Goal: Information Seeking & Learning: Check status

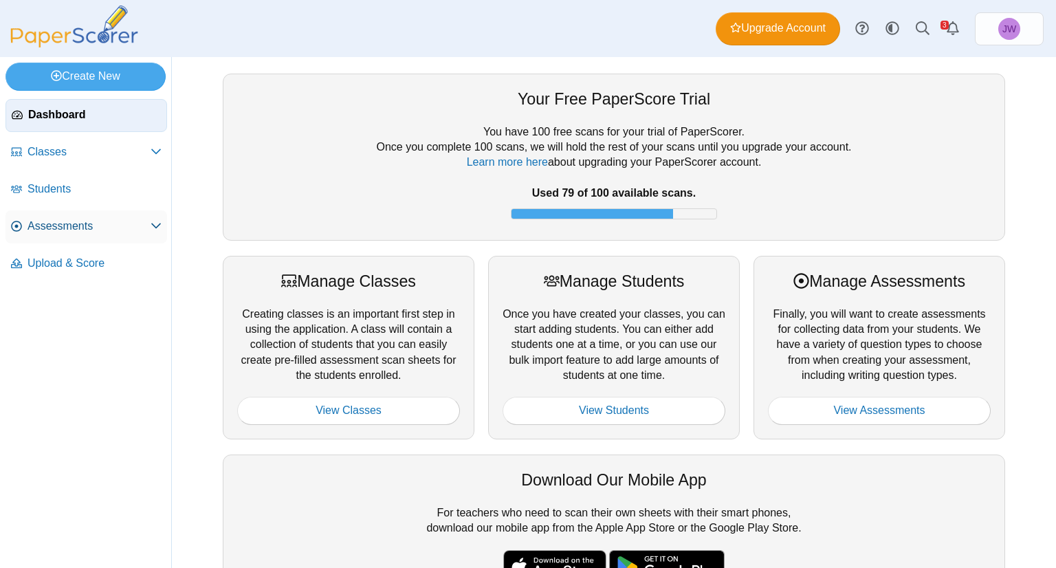
click at [55, 226] on span "Assessments" at bounding box center [88, 226] width 123 height 15
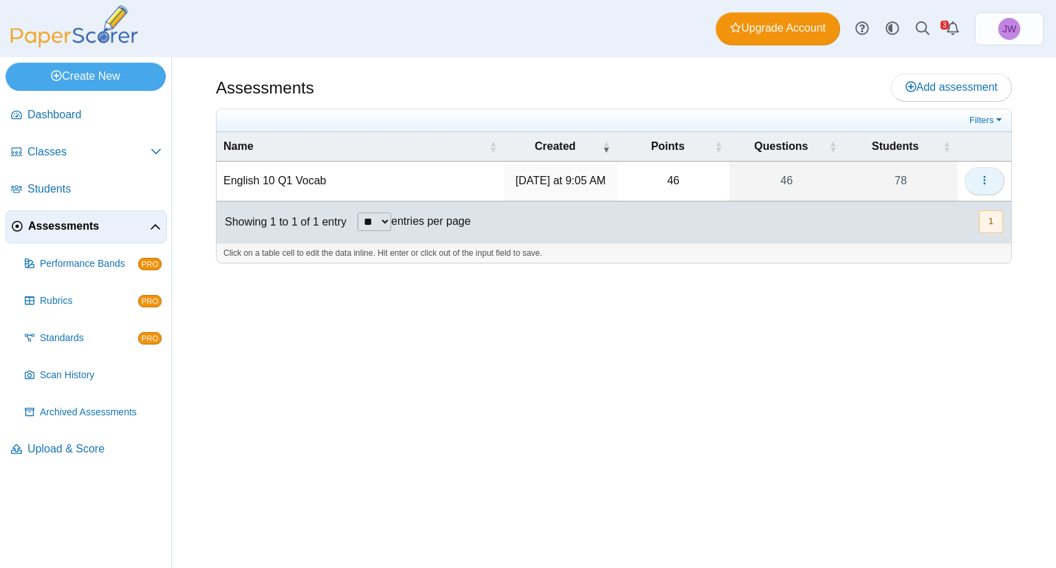
click at [974, 185] on button "button" at bounding box center [984, 180] width 40 height 27
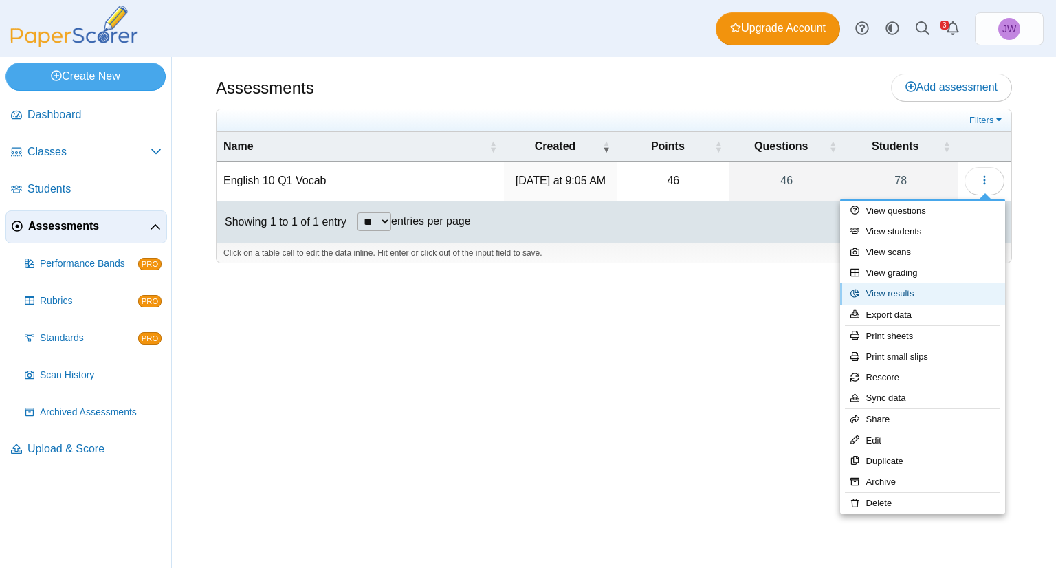
click at [908, 289] on link "View results" at bounding box center [922, 293] width 165 height 21
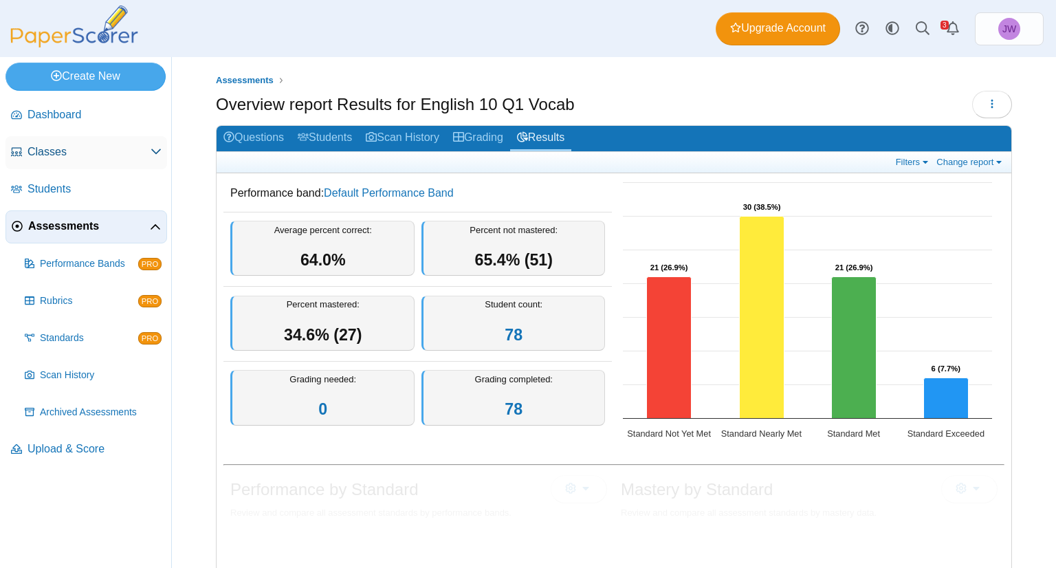
click at [58, 157] on span "Classes" at bounding box center [88, 151] width 123 height 15
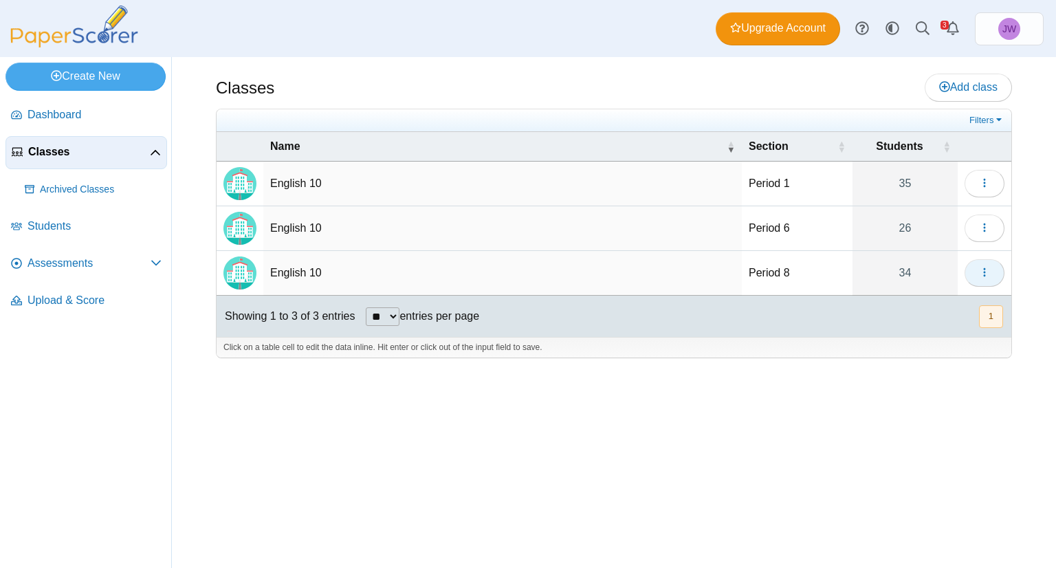
click at [984, 267] on span "button" at bounding box center [984, 273] width 11 height 12
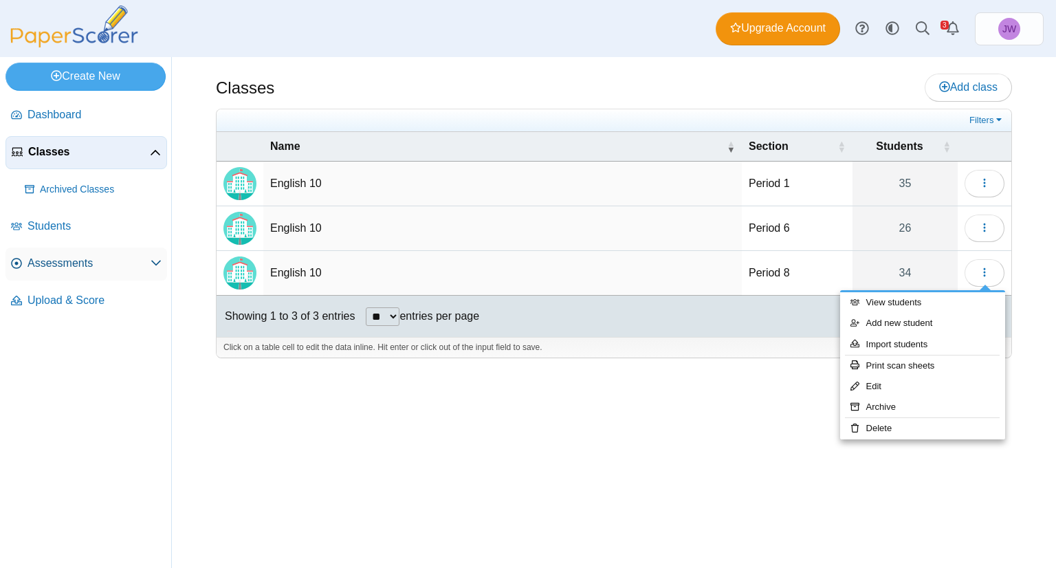
click at [55, 259] on span "Assessments" at bounding box center [88, 263] width 123 height 15
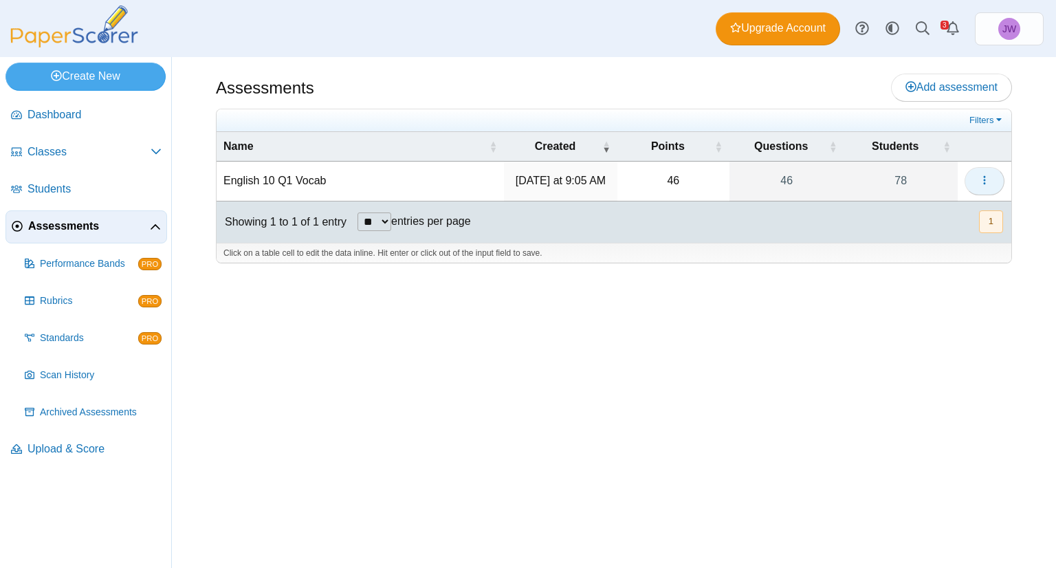
click at [986, 185] on span "button" at bounding box center [984, 181] width 11 height 12
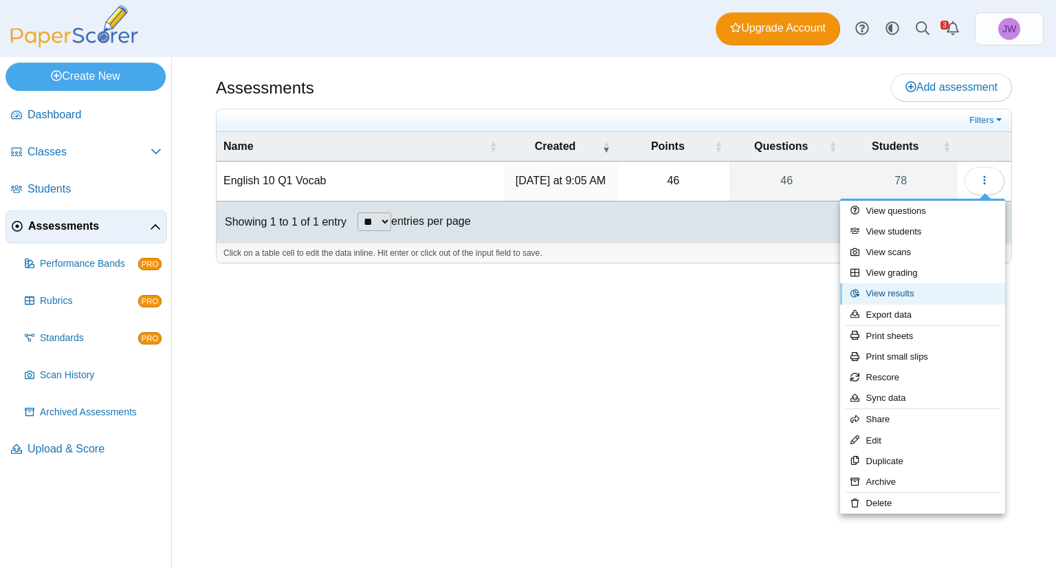
click at [932, 292] on link "View results" at bounding box center [922, 293] width 165 height 21
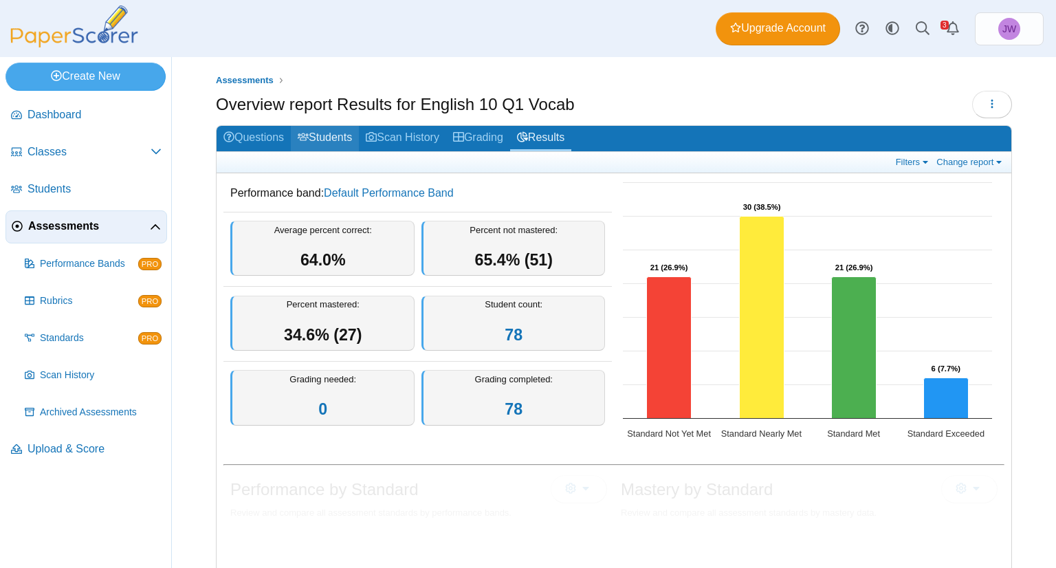
click at [348, 135] on link "Students" at bounding box center [325, 138] width 68 height 25
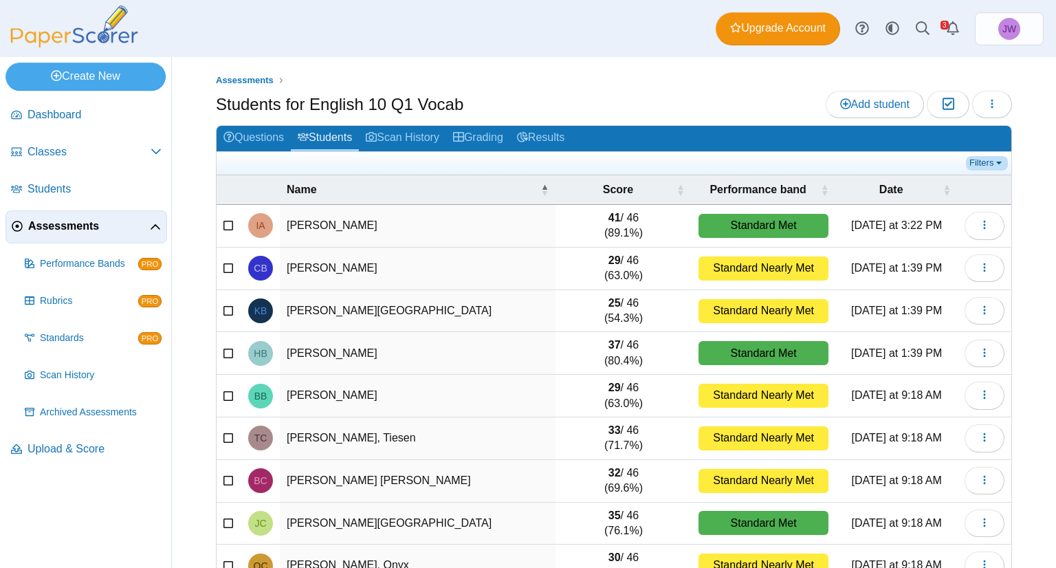
click at [976, 162] on link "Filters" at bounding box center [987, 163] width 42 height 14
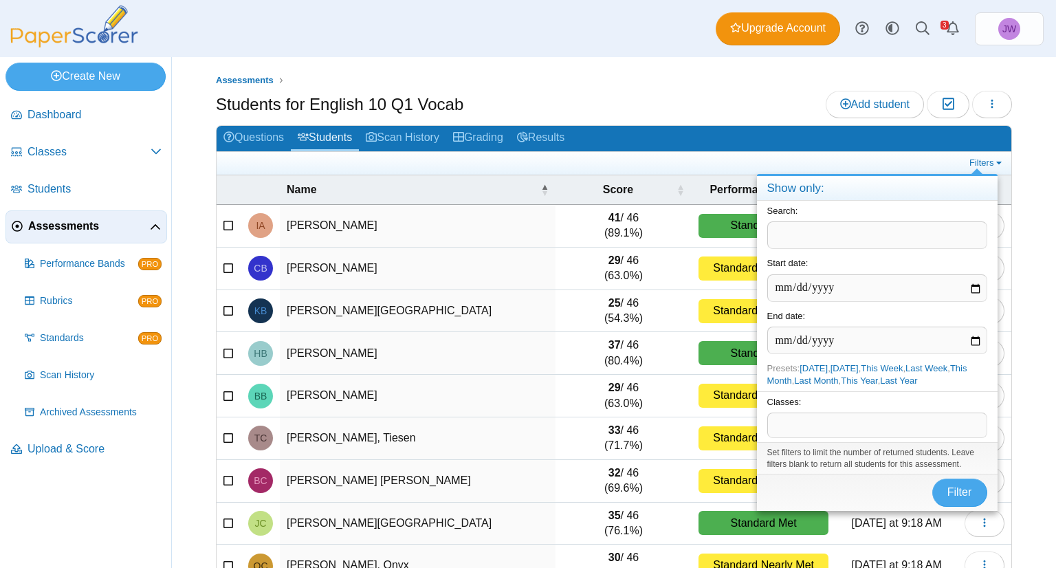
click at [796, 423] on span at bounding box center [877, 424] width 219 height 23
click at [953, 487] on span "Filter" at bounding box center [959, 492] width 25 height 12
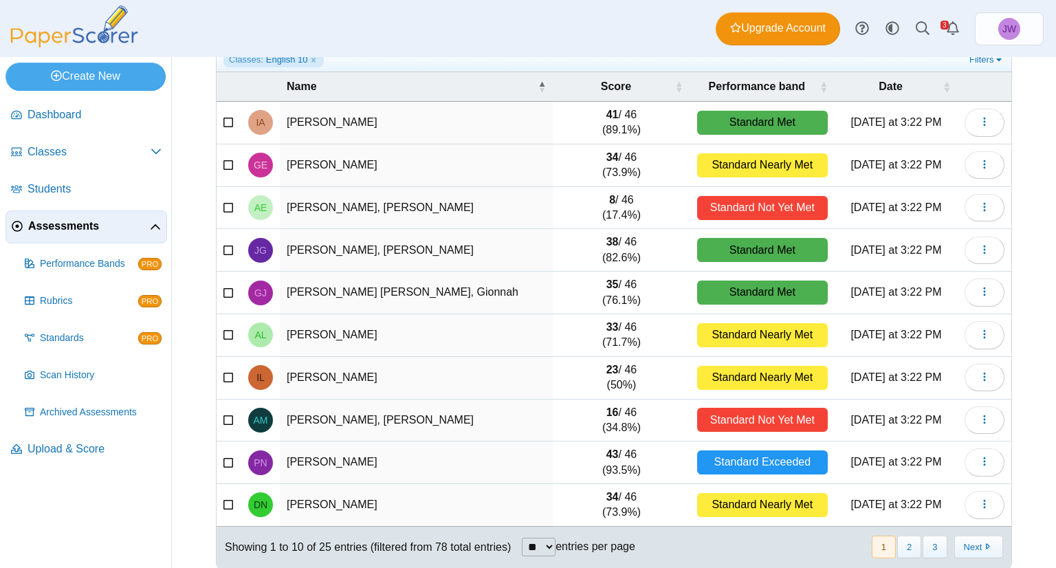
scroll to position [113, 0]
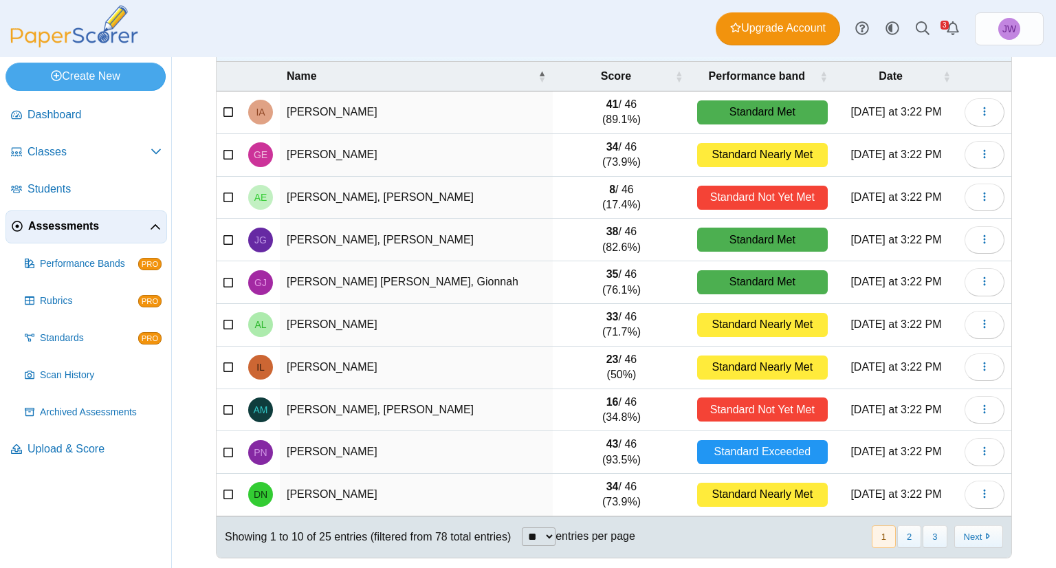
click at [551, 534] on select "** ** ** ***" at bounding box center [539, 536] width 34 height 19
select select "**"
click at [523, 527] on select "** ** ** ***" at bounding box center [539, 536] width 34 height 19
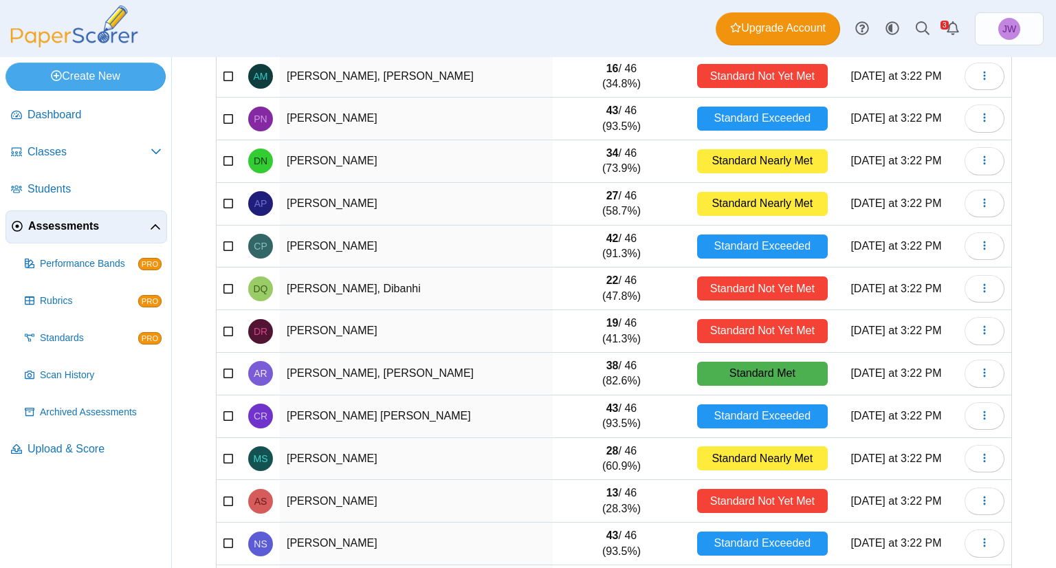
scroll to position [0, 0]
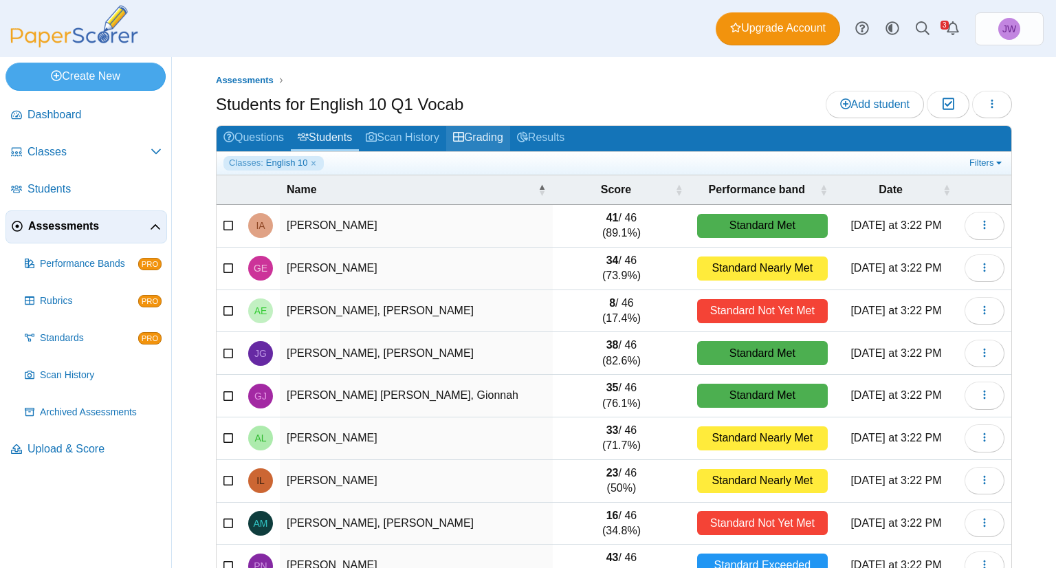
click at [484, 137] on link "Grading" at bounding box center [478, 138] width 64 height 25
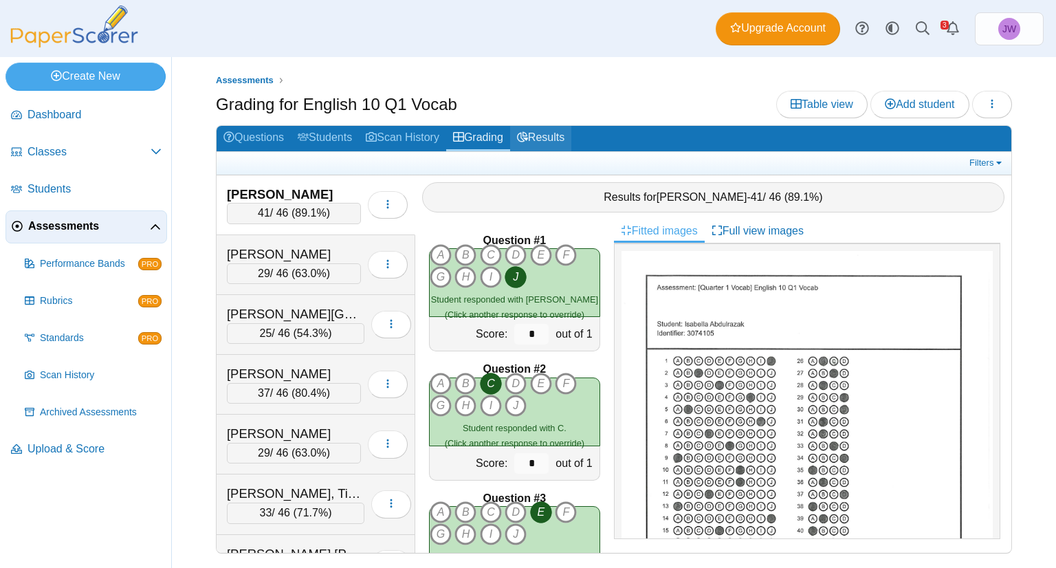
click at [528, 138] on icon at bounding box center [522, 136] width 11 height 11
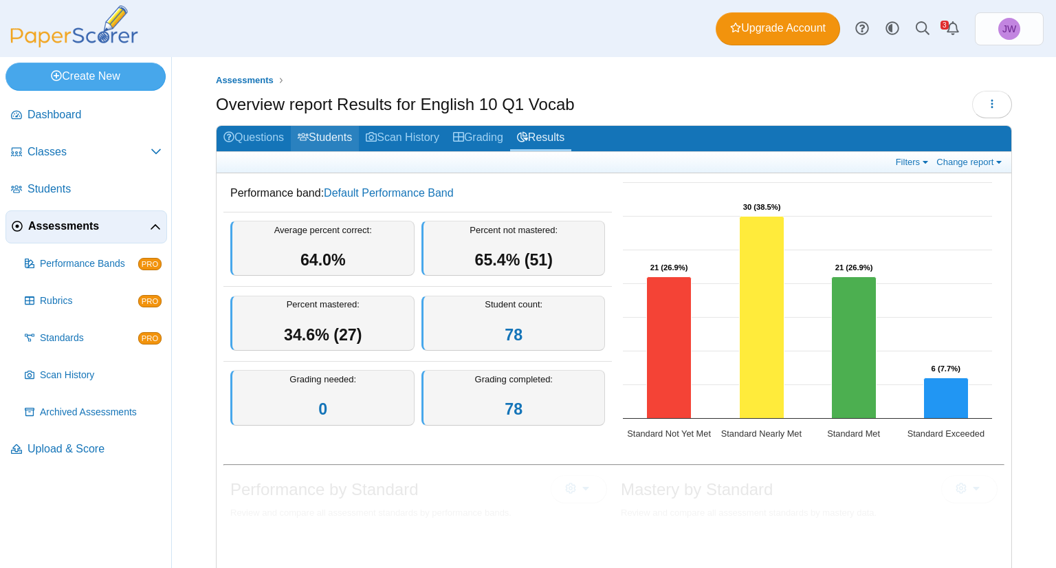
click at [337, 135] on link "Students" at bounding box center [325, 138] width 68 height 25
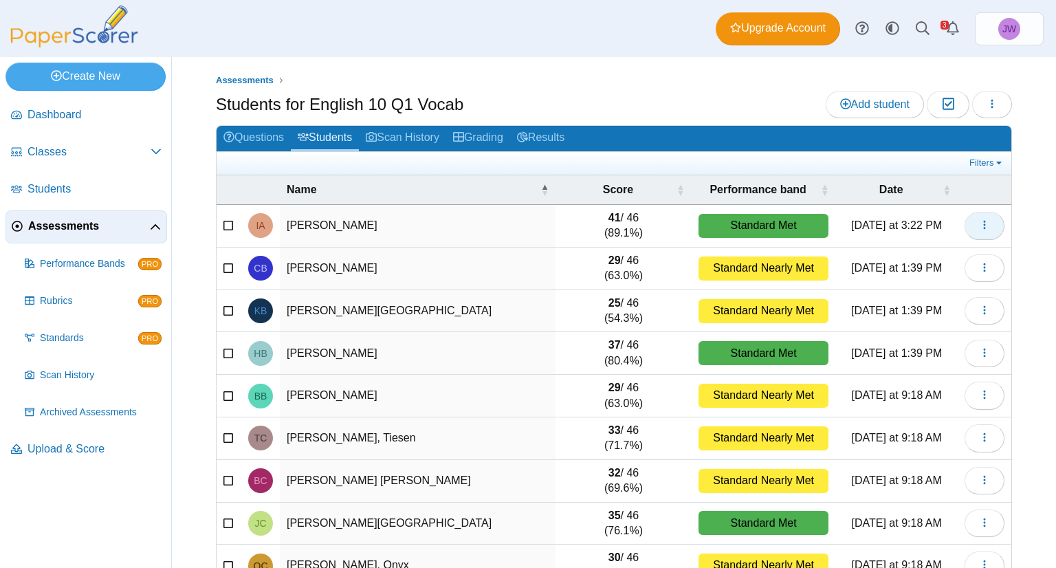
click at [979, 223] on icon "button" at bounding box center [984, 224] width 11 height 11
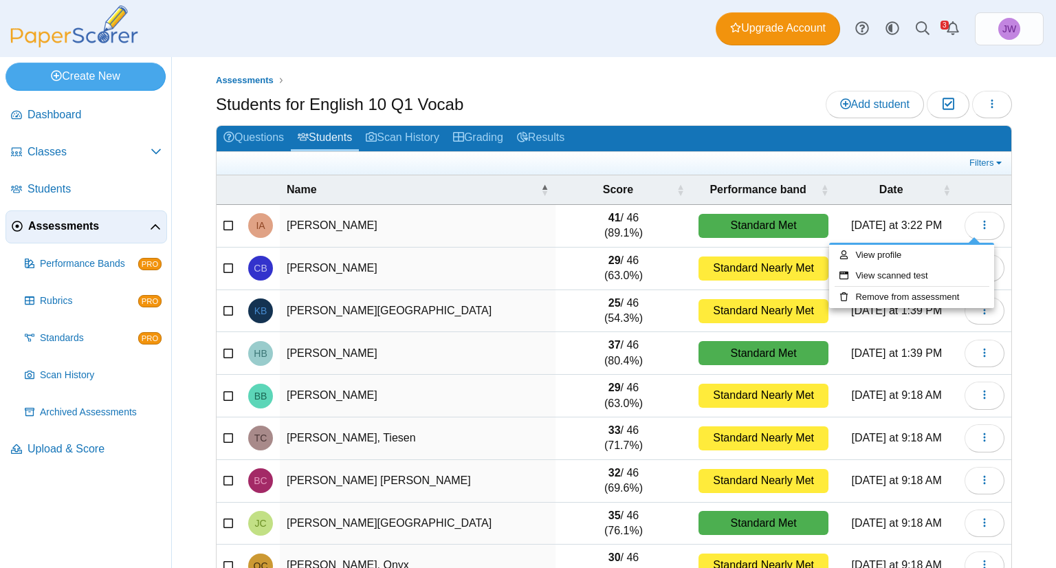
click at [819, 162] on ul at bounding box center [594, 163] width 742 height 14
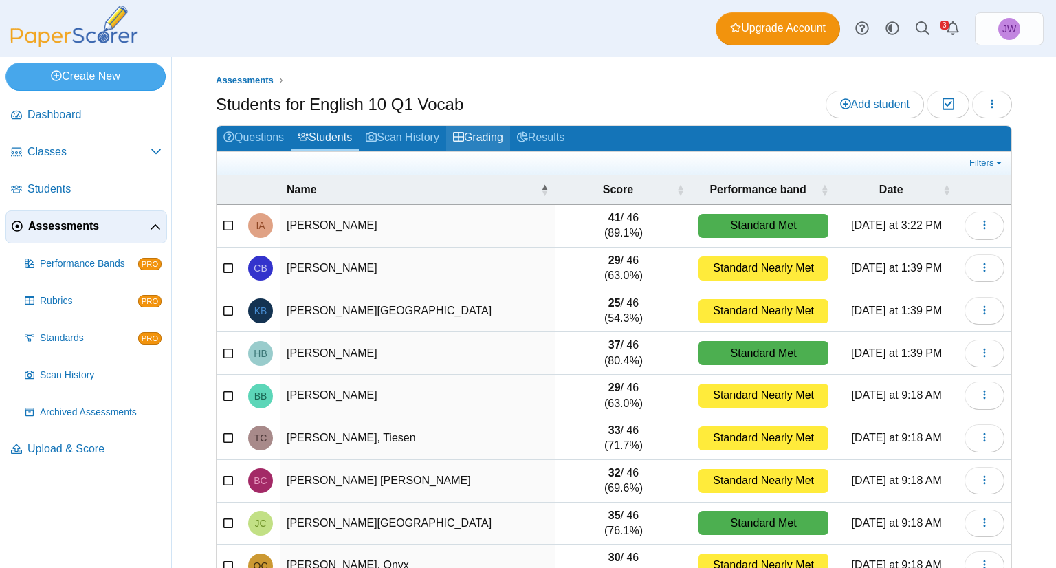
click at [494, 133] on link "Grading" at bounding box center [478, 138] width 64 height 25
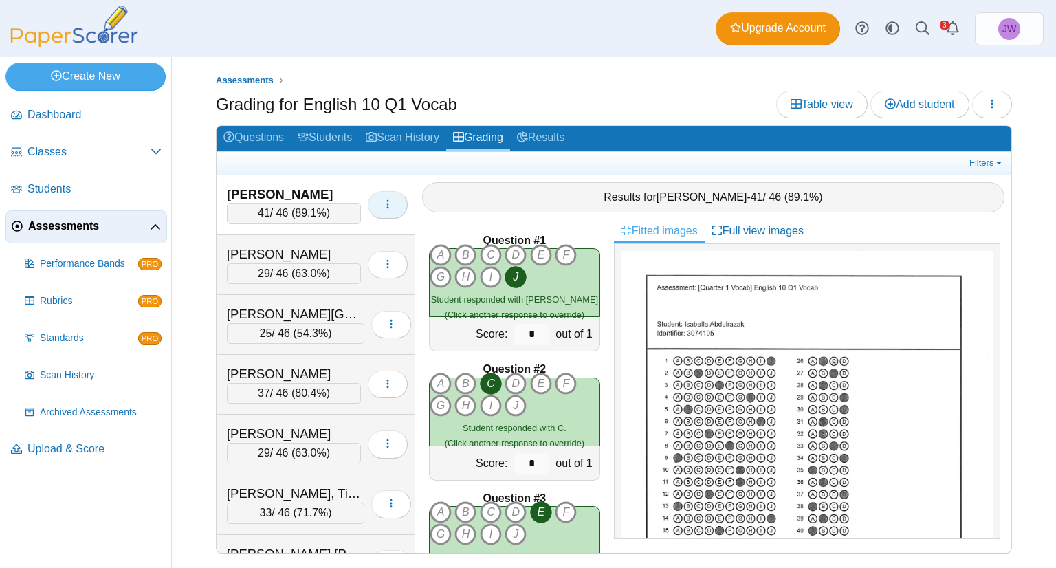
click at [382, 200] on icon "button" at bounding box center [387, 204] width 11 height 11
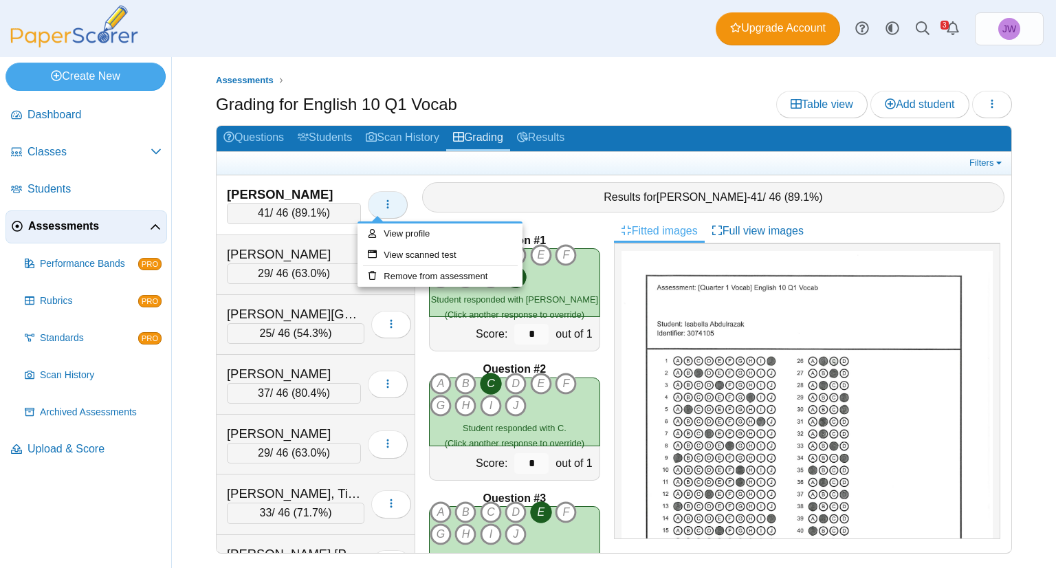
click at [382, 200] on icon "button" at bounding box center [387, 204] width 11 height 11
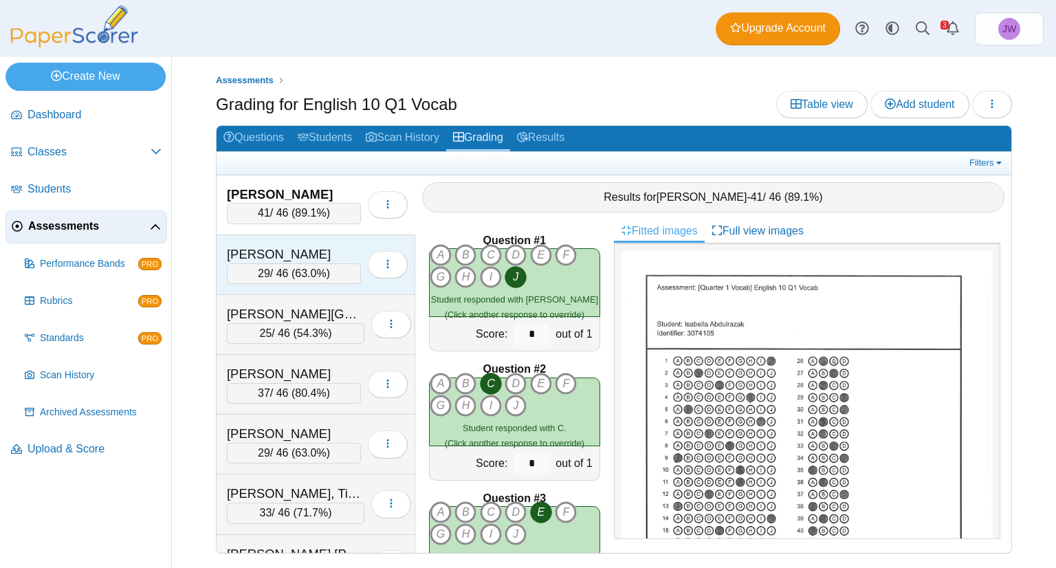
click at [333, 248] on div "[PERSON_NAME]" at bounding box center [294, 254] width 134 height 18
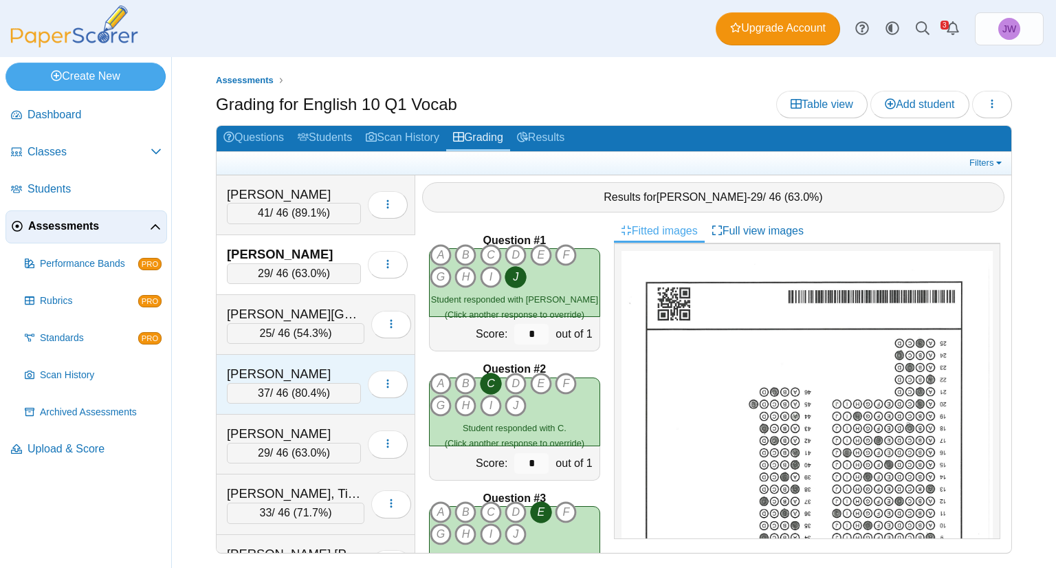
click at [361, 365] on div "Loading…" at bounding box center [384, 384] width 47 height 38
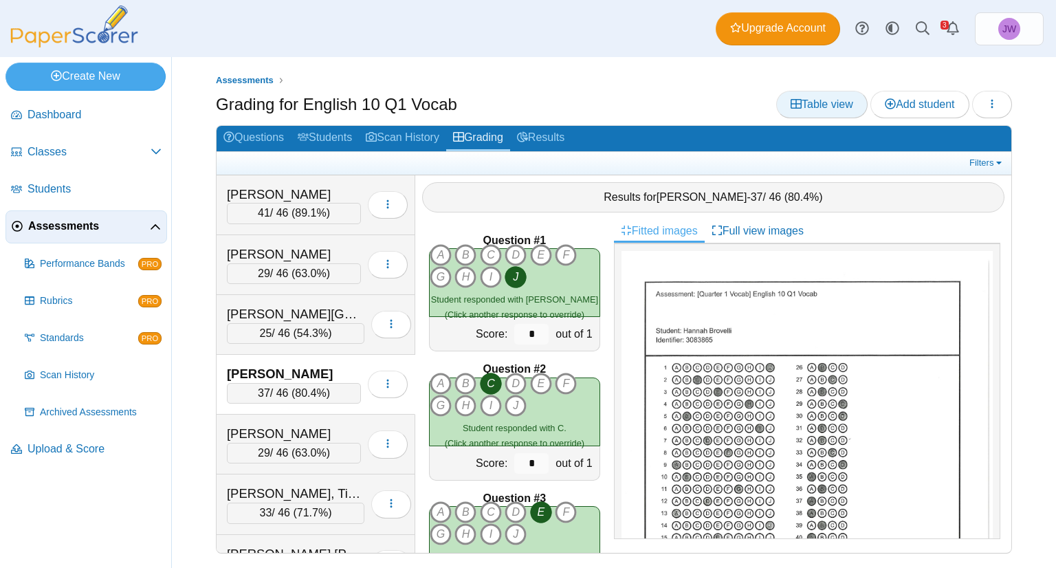
click at [819, 108] on span "Table view" at bounding box center [821, 104] width 63 height 12
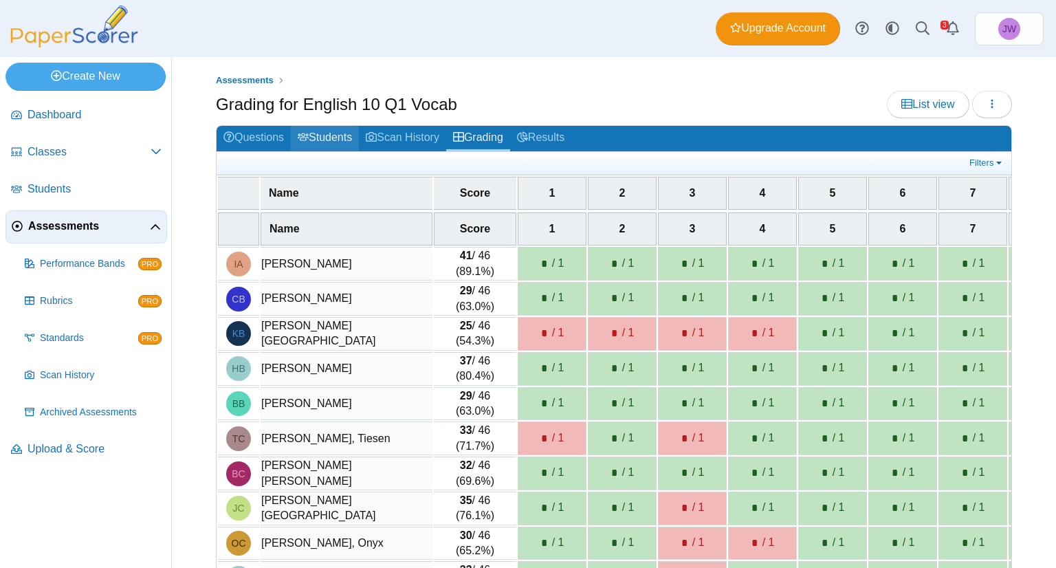
click at [320, 133] on link "Students" at bounding box center [325, 138] width 68 height 25
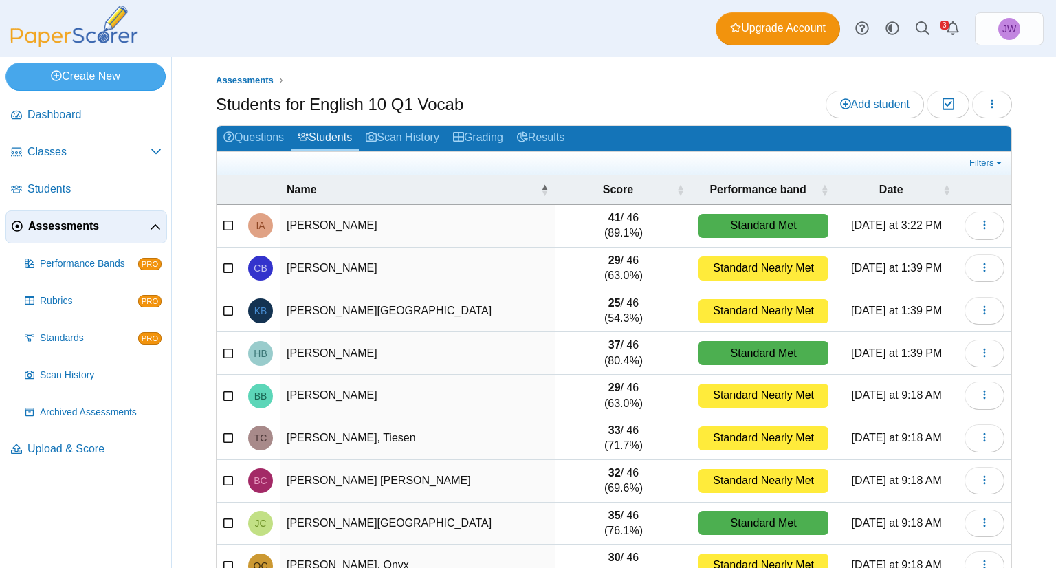
click at [232, 223] on icon at bounding box center [228, 224] width 11 height 10
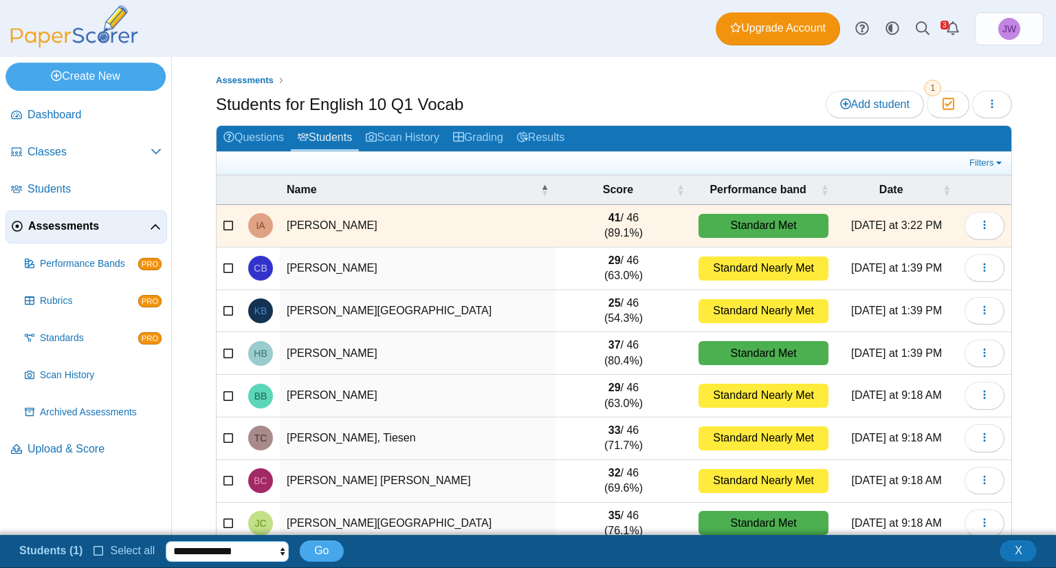
click at [269, 553] on select "**********" at bounding box center [227, 551] width 123 height 21
click at [1017, 548] on span "X" at bounding box center [1019, 550] width 8 height 12
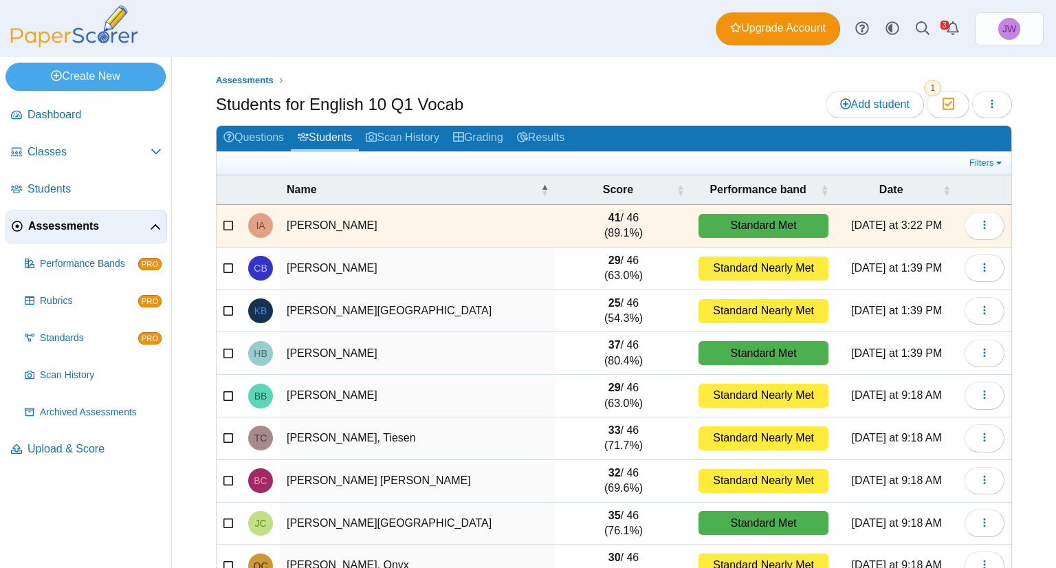
click at [225, 226] on icon at bounding box center [228, 224] width 11 height 10
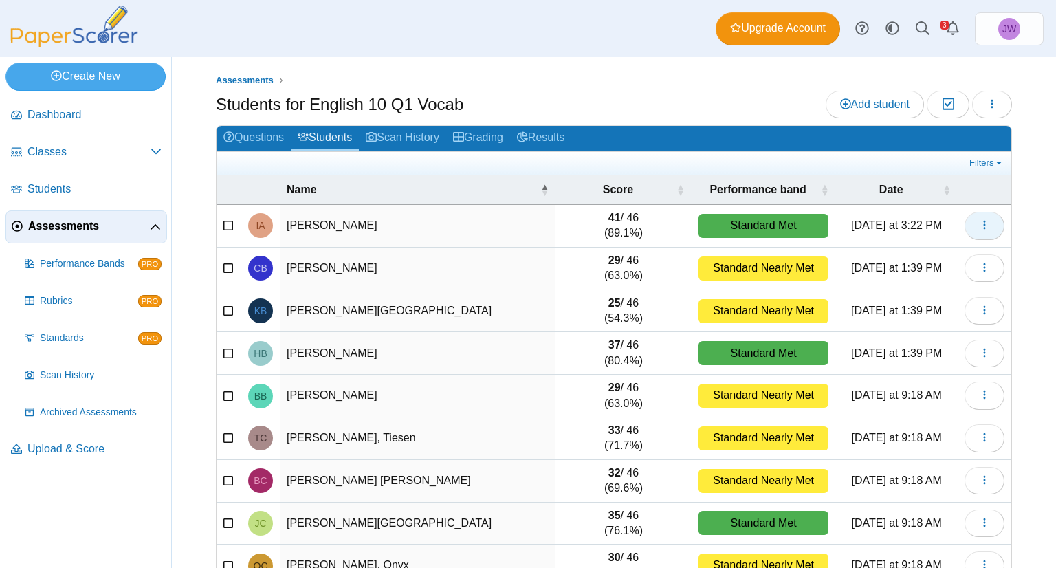
click at [979, 219] on icon "button" at bounding box center [984, 224] width 11 height 11
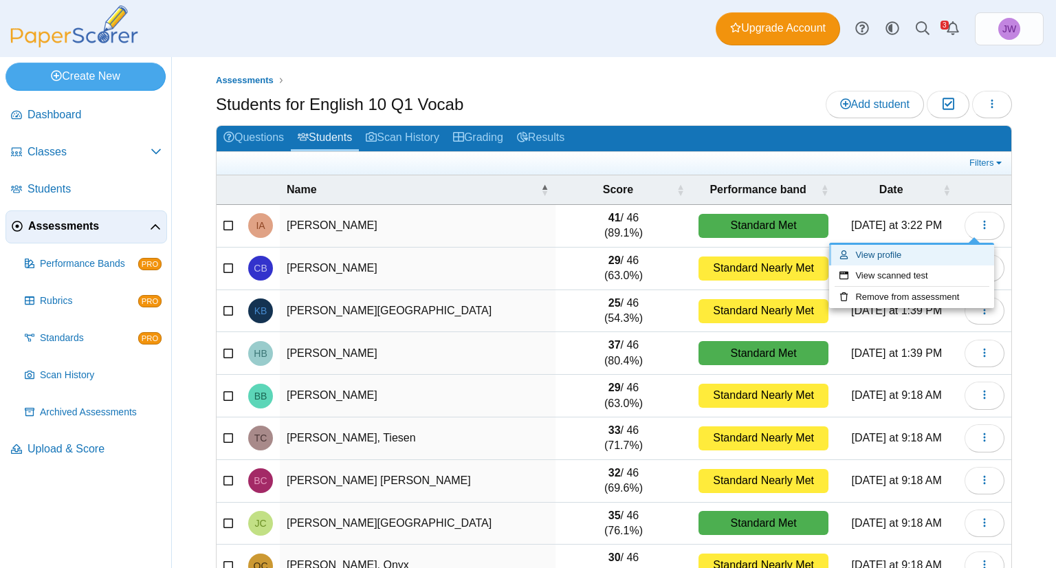
click at [927, 252] on link "View profile" at bounding box center [911, 255] width 165 height 21
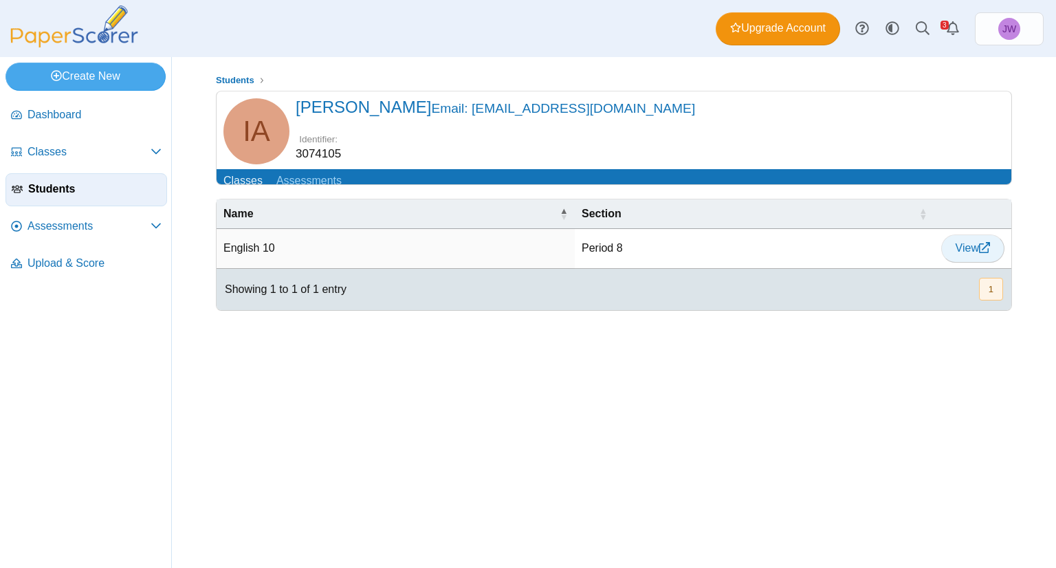
click at [974, 254] on span "View" at bounding box center [972, 248] width 34 height 12
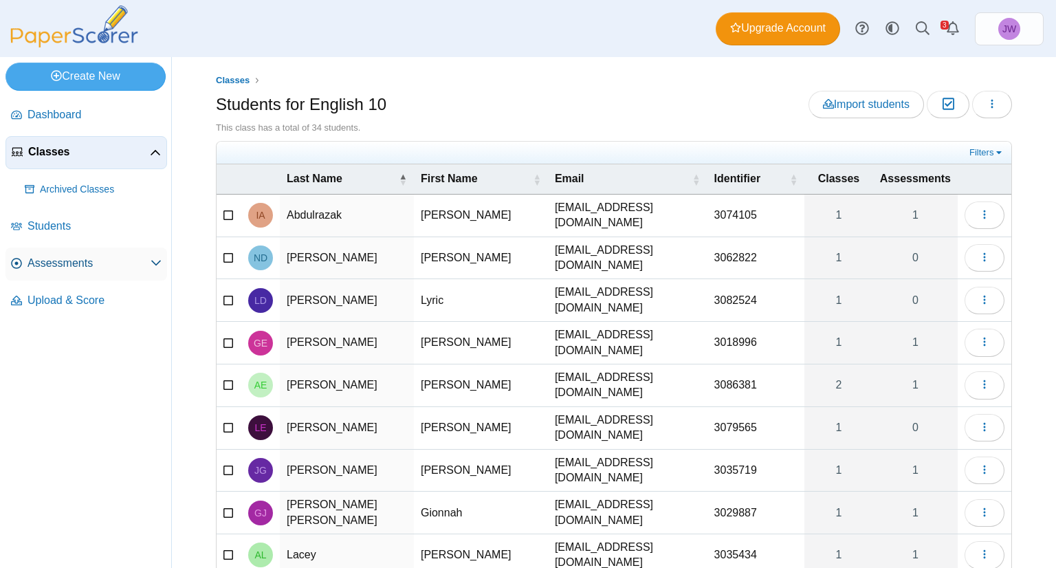
click at [69, 274] on link "Assessments" at bounding box center [86, 263] width 162 height 33
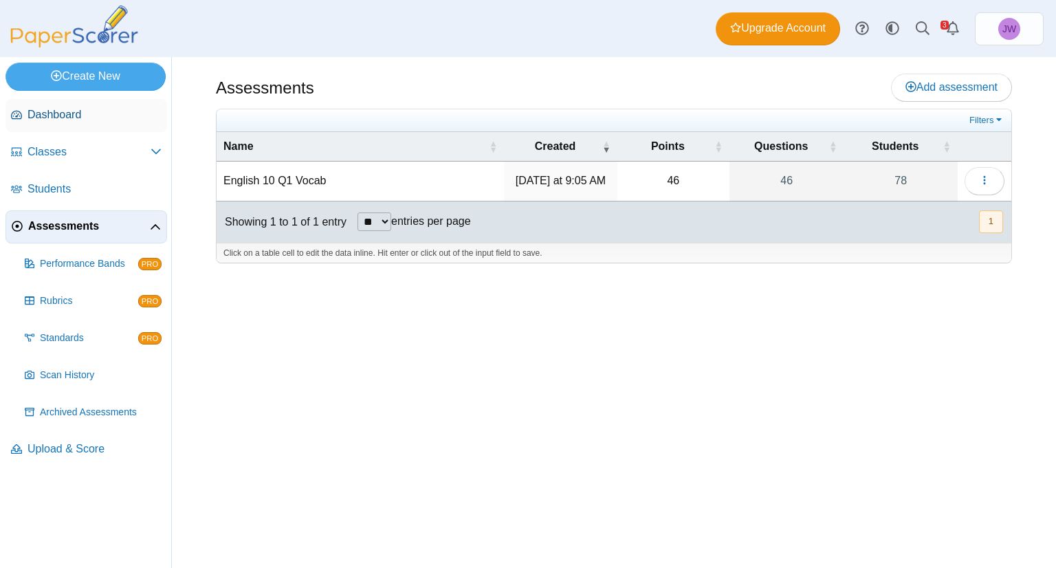
click at [60, 116] on span "Dashboard" at bounding box center [94, 114] width 134 height 15
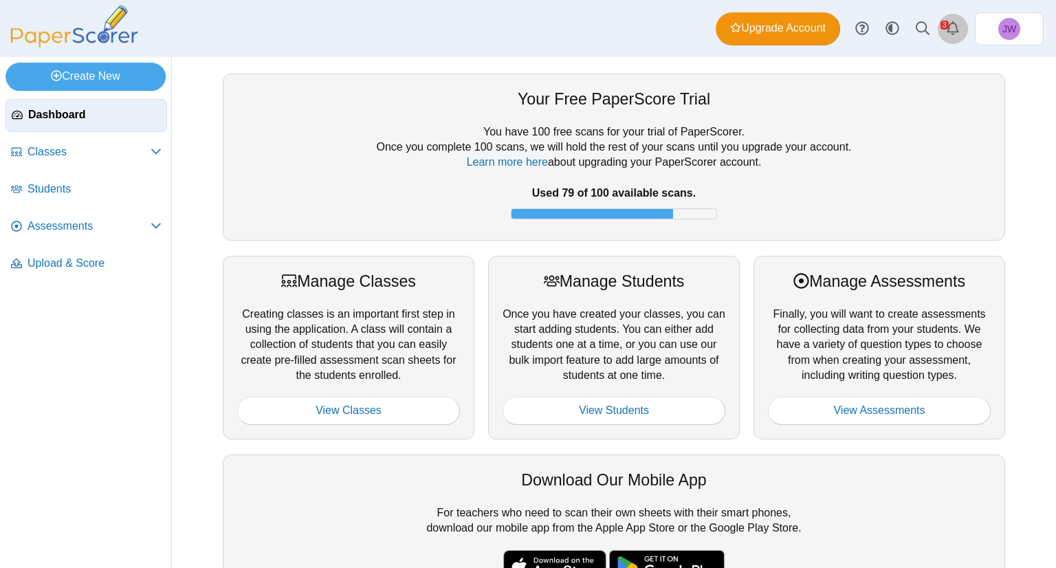
click at [951, 20] on link "Alerts" at bounding box center [953, 29] width 30 height 30
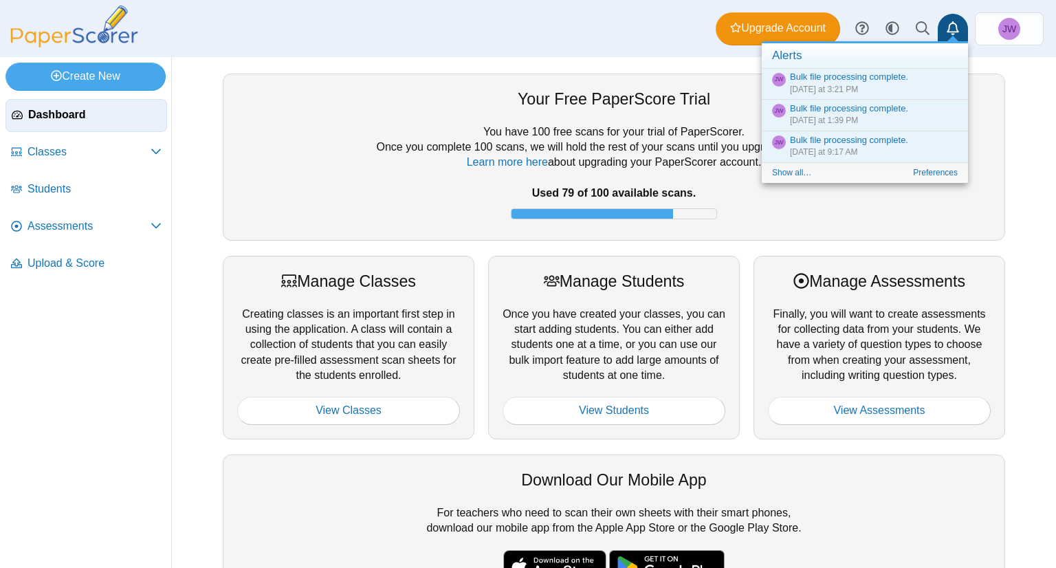
click at [951, 20] on link "Alerts" at bounding box center [953, 29] width 30 height 30
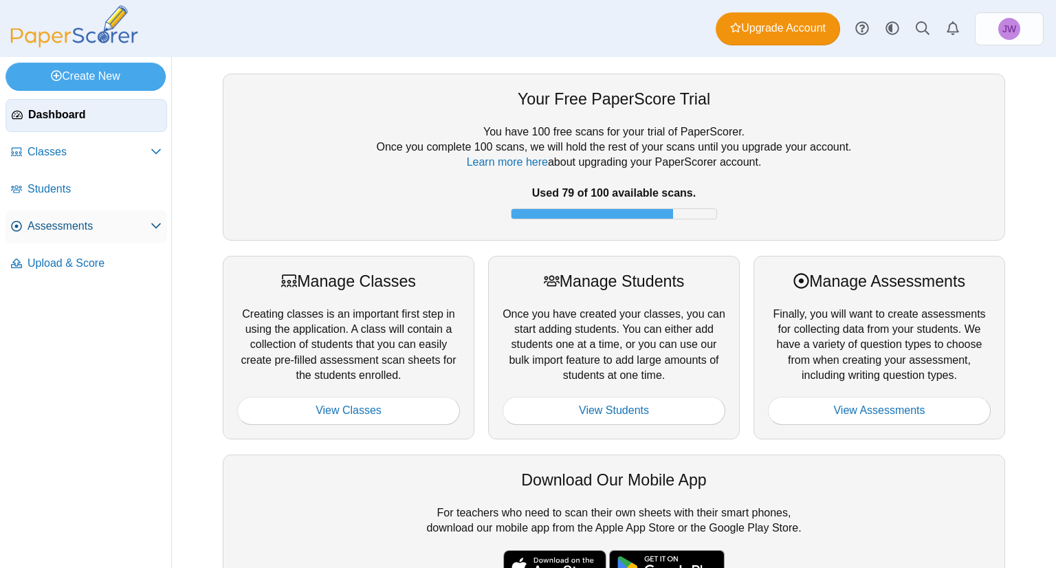
click at [69, 227] on span "Assessments" at bounding box center [88, 226] width 123 height 15
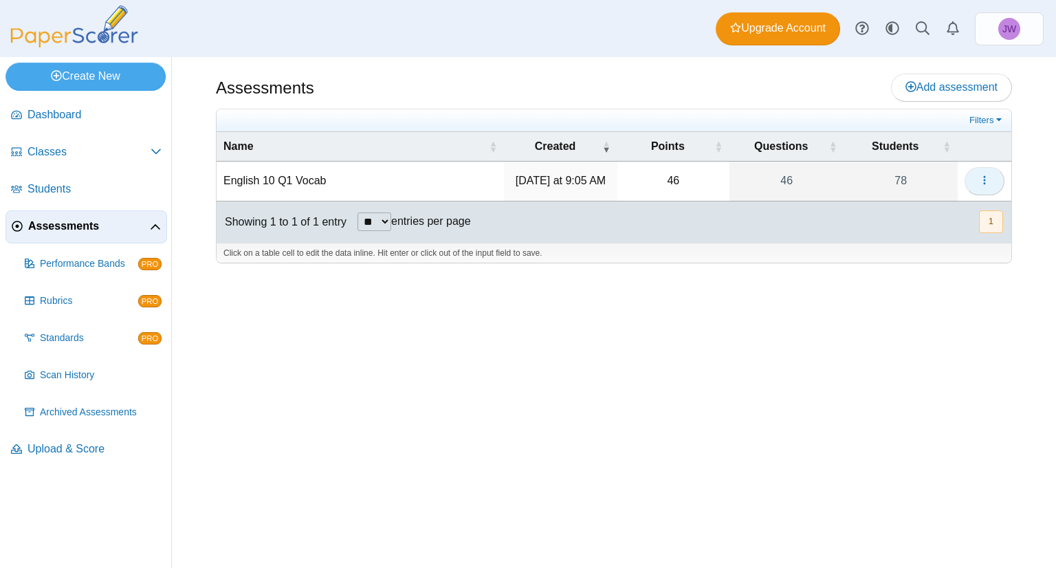
click at [980, 176] on icon "button" at bounding box center [984, 180] width 11 height 11
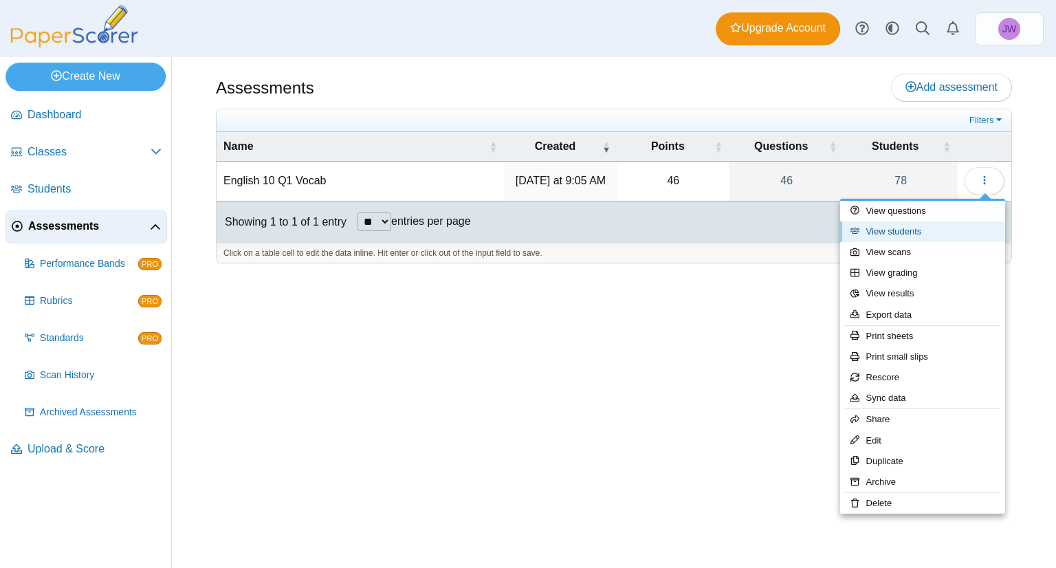
click at [941, 235] on link "View students" at bounding box center [922, 231] width 165 height 21
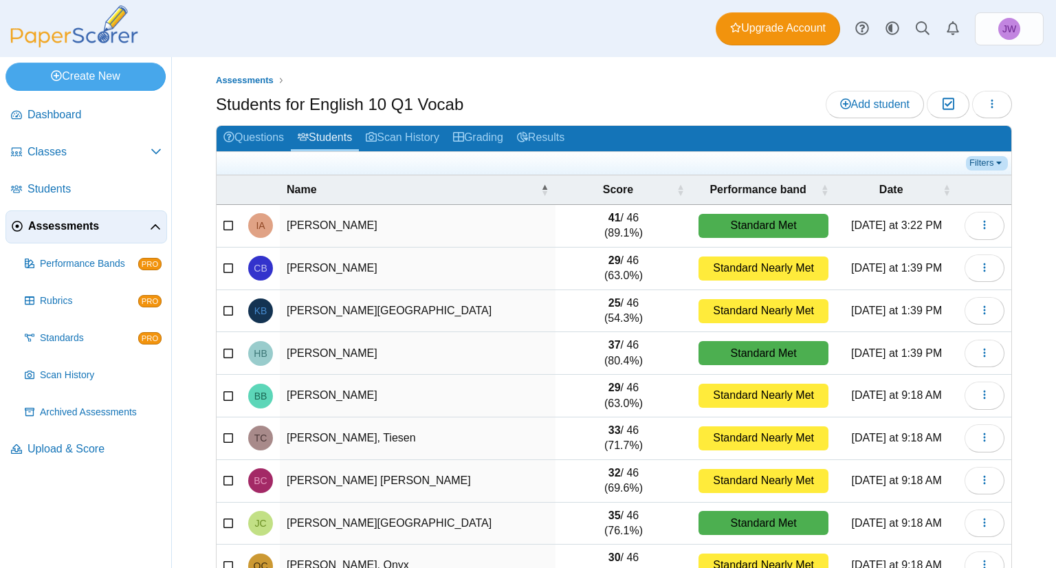
click at [972, 161] on link "Filters" at bounding box center [987, 163] width 42 height 14
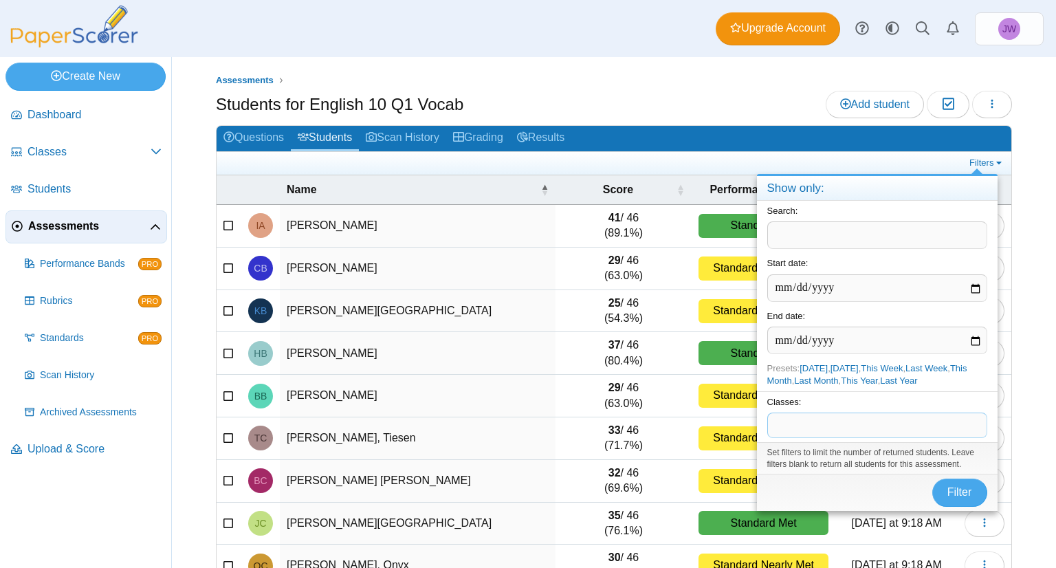
click at [807, 424] on span at bounding box center [877, 424] width 219 height 23
click at [957, 491] on span "Filter" at bounding box center [959, 492] width 25 height 12
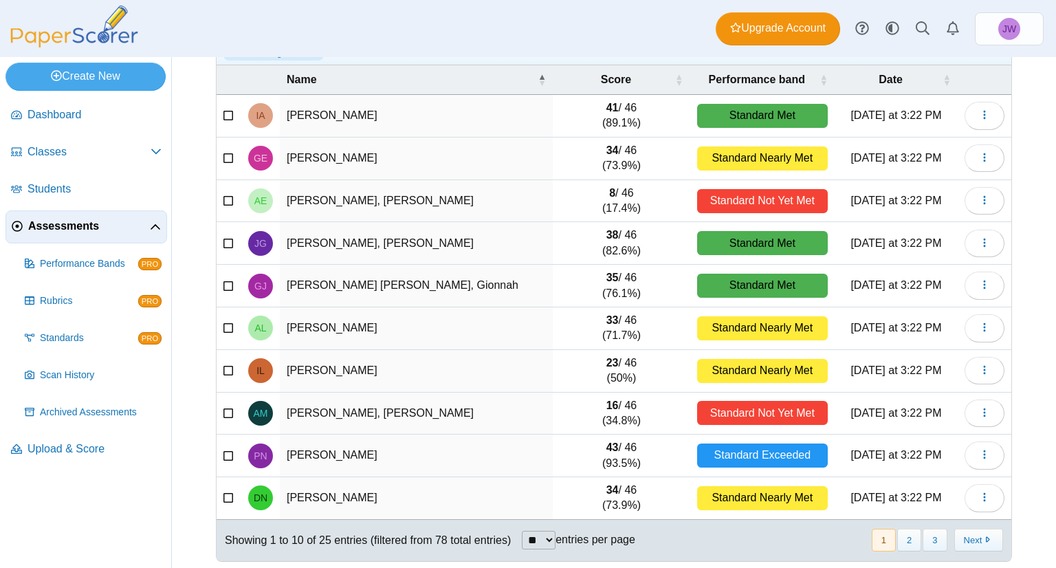
scroll to position [113, 0]
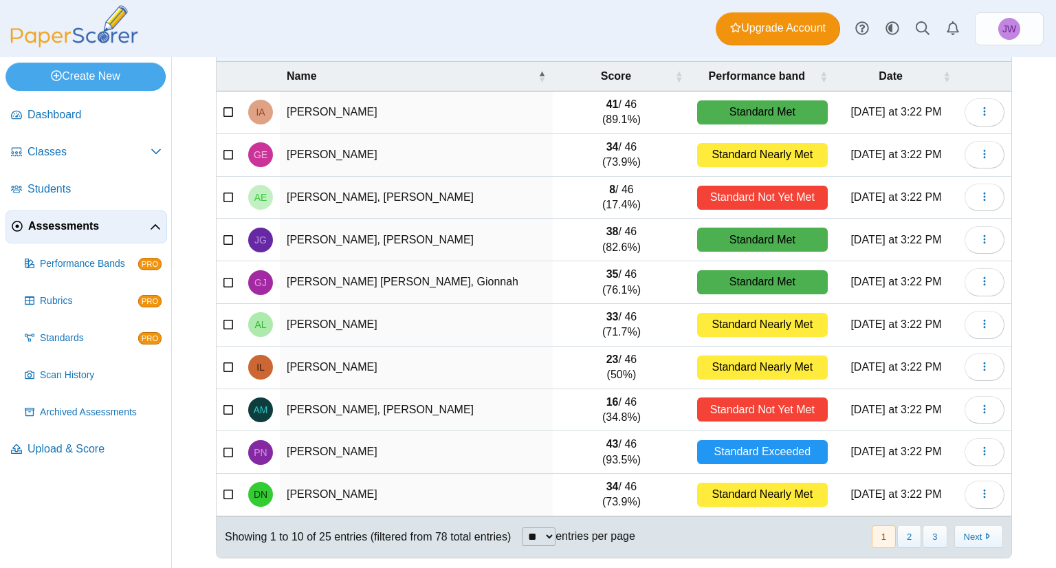
click at [551, 529] on select "** ** ** ***" at bounding box center [539, 536] width 34 height 19
select select "**"
click at [523, 527] on select "** ** ** ***" at bounding box center [539, 536] width 34 height 19
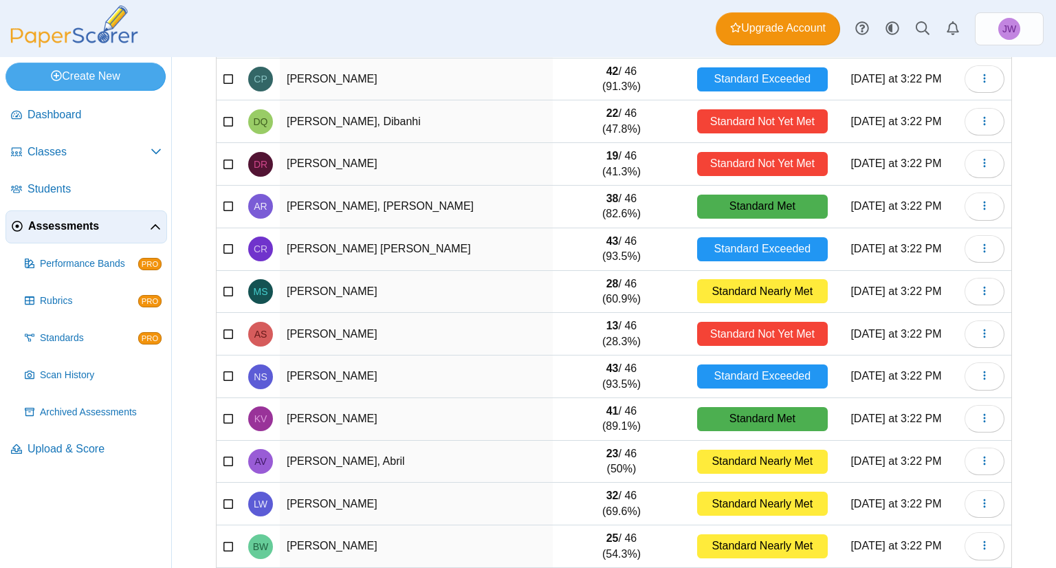
scroll to position [749, 0]
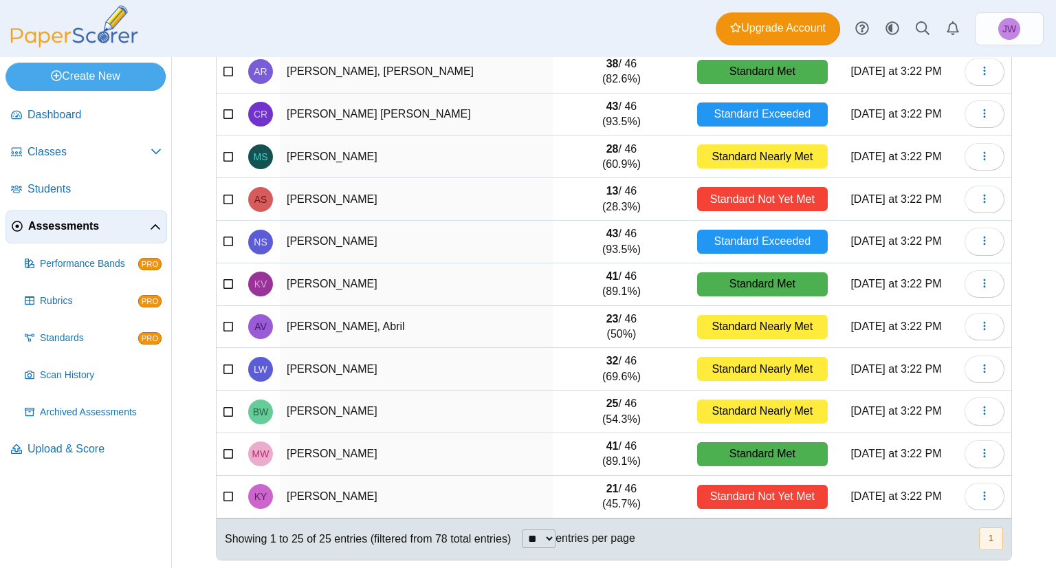
click at [0, 359] on ul "Dashboard Classes" at bounding box center [85, 284] width 171 height 382
